Goal: Check status

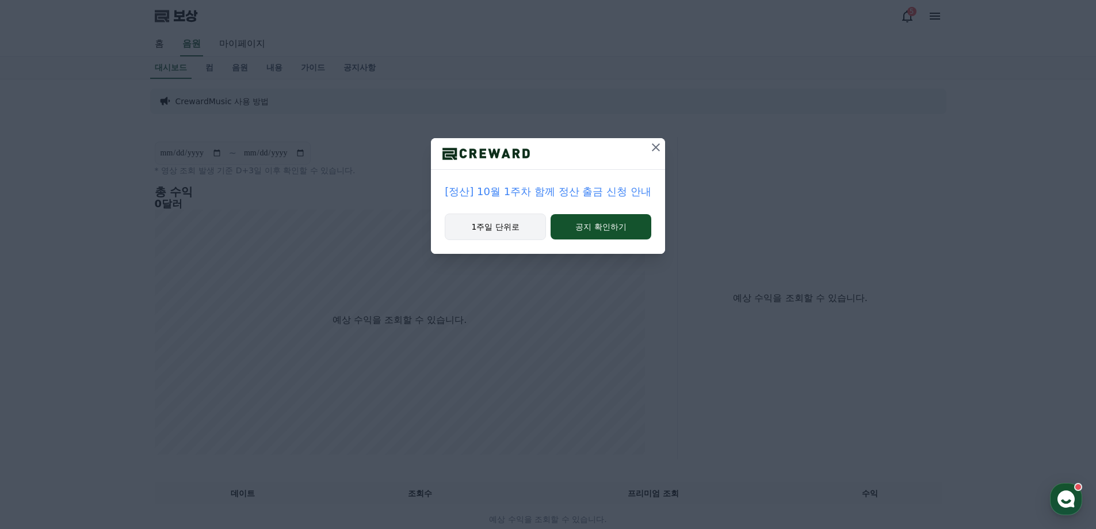
click at [518, 230] on button "1주일 단위로" at bounding box center [495, 226] width 101 height 26
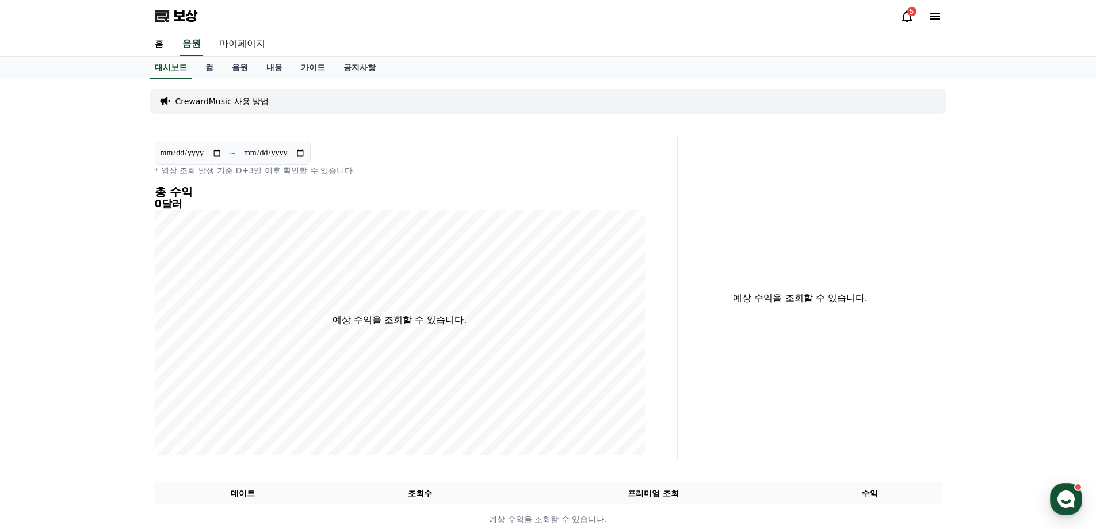
click at [231, 45] on font "마이페이지" at bounding box center [242, 43] width 46 height 11
select select "**********"
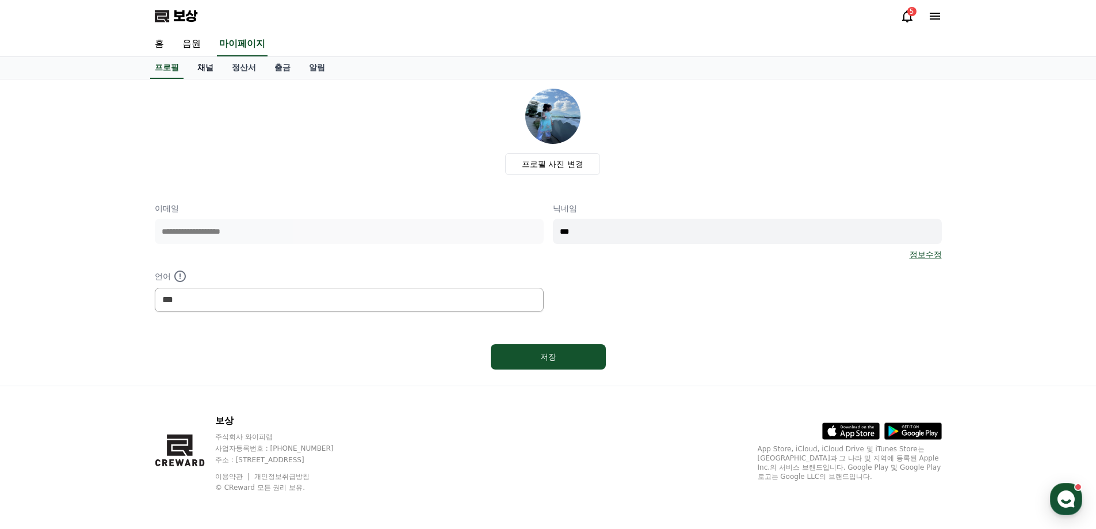
click at [209, 68] on font "채널" at bounding box center [205, 67] width 16 height 9
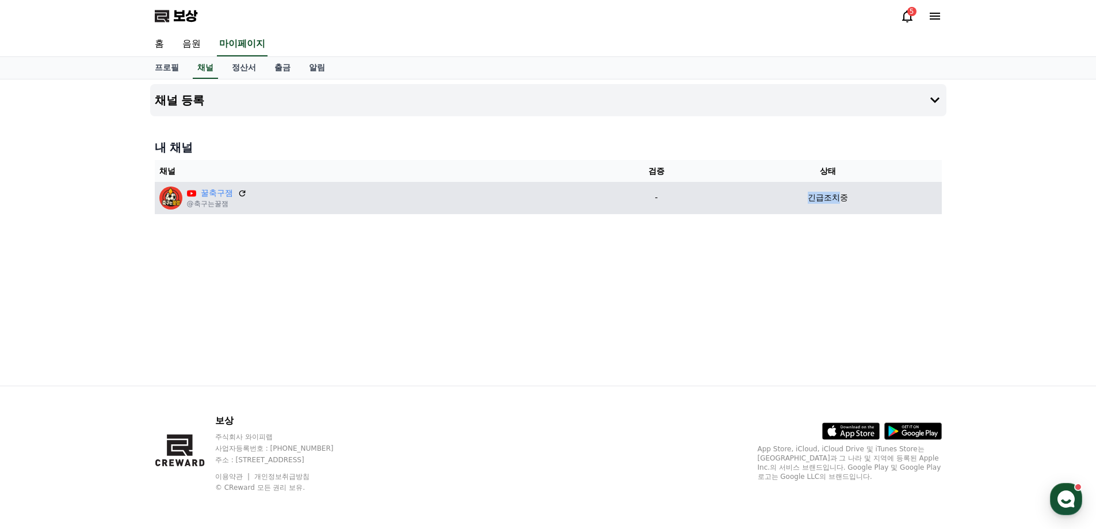
click at [842, 198] on div "긴급조치중" at bounding box center [828, 198] width 218 height 12
click at [844, 197] on font "긴급조치중" at bounding box center [828, 197] width 40 height 9
drag, startPoint x: 850, startPoint y: 200, endPoint x: 746, endPoint y: 208, distance: 105.0
click at [753, 207] on td "긴급조치중" at bounding box center [827, 198] width 227 height 32
click at [243, 192] on icon at bounding box center [242, 193] width 7 height 7
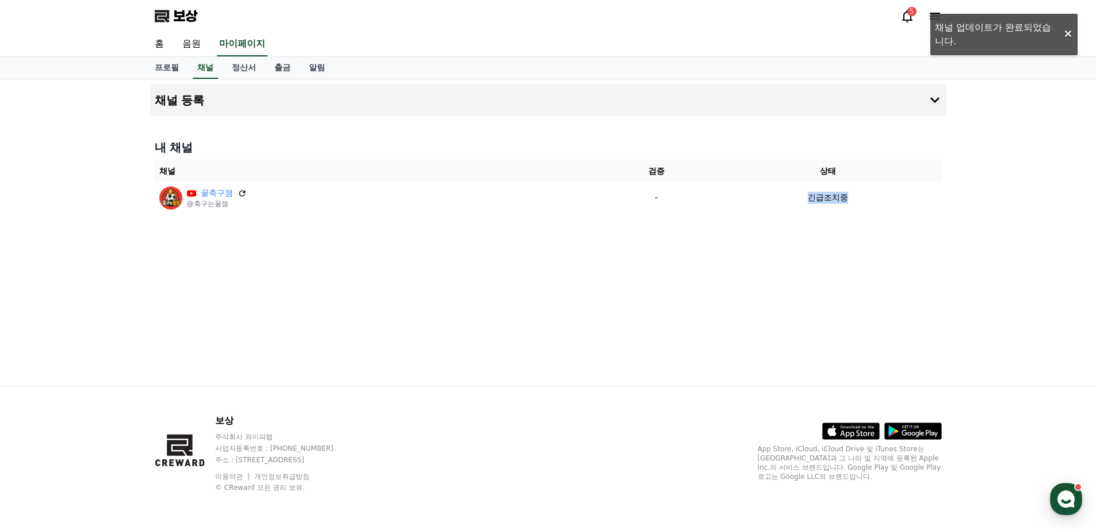
drag, startPoint x: 827, startPoint y: 195, endPoint x: 995, endPoint y: 135, distance: 177.8
click at [1030, 196] on div "채널 등록 내 채널 채널 검증 상태 꿀축구잼 @축구는꿀잼 - 긴급조치중" at bounding box center [548, 232] width 1096 height 306
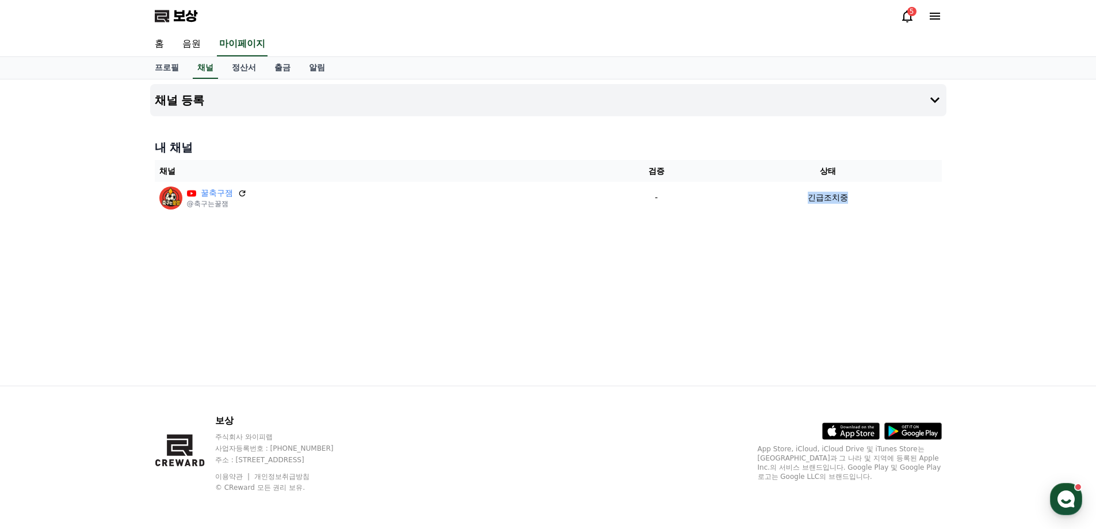
click at [907, 17] on icon at bounding box center [907, 16] width 14 height 14
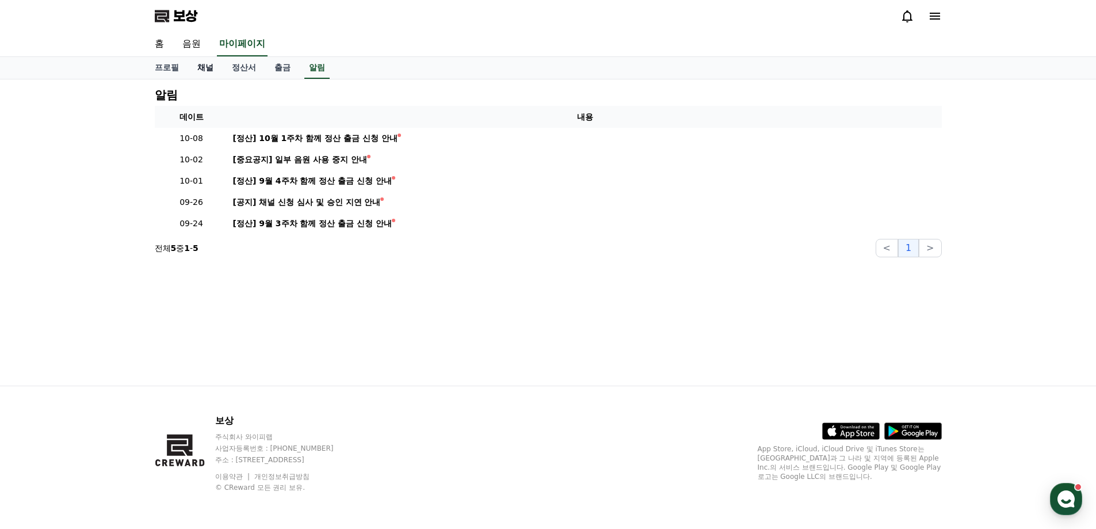
click at [202, 64] on font "채널" at bounding box center [205, 67] width 16 height 9
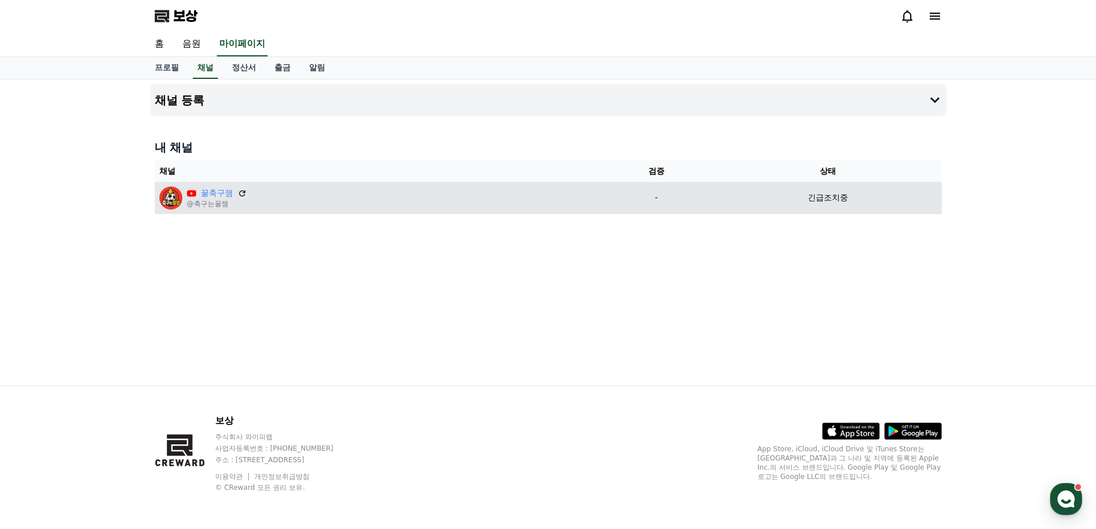
drag, startPoint x: 804, startPoint y: 200, endPoint x: 858, endPoint y: 199, distance: 54.1
click at [858, 199] on div "긴급조치중" at bounding box center [828, 198] width 218 height 12
